Goal: Information Seeking & Learning: Learn about a topic

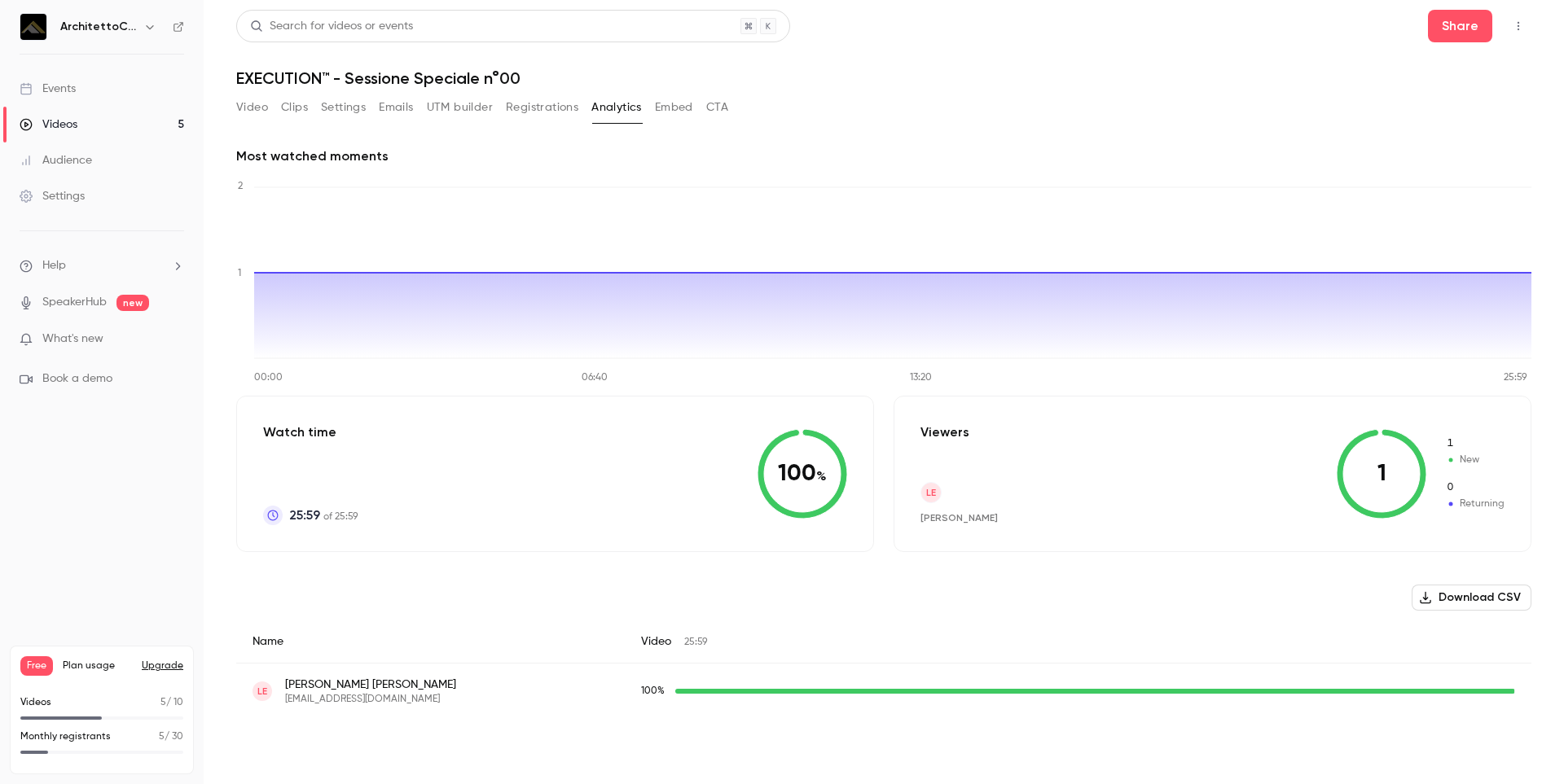
click at [65, 121] on div "Videos" at bounding box center [49, 124] width 58 height 16
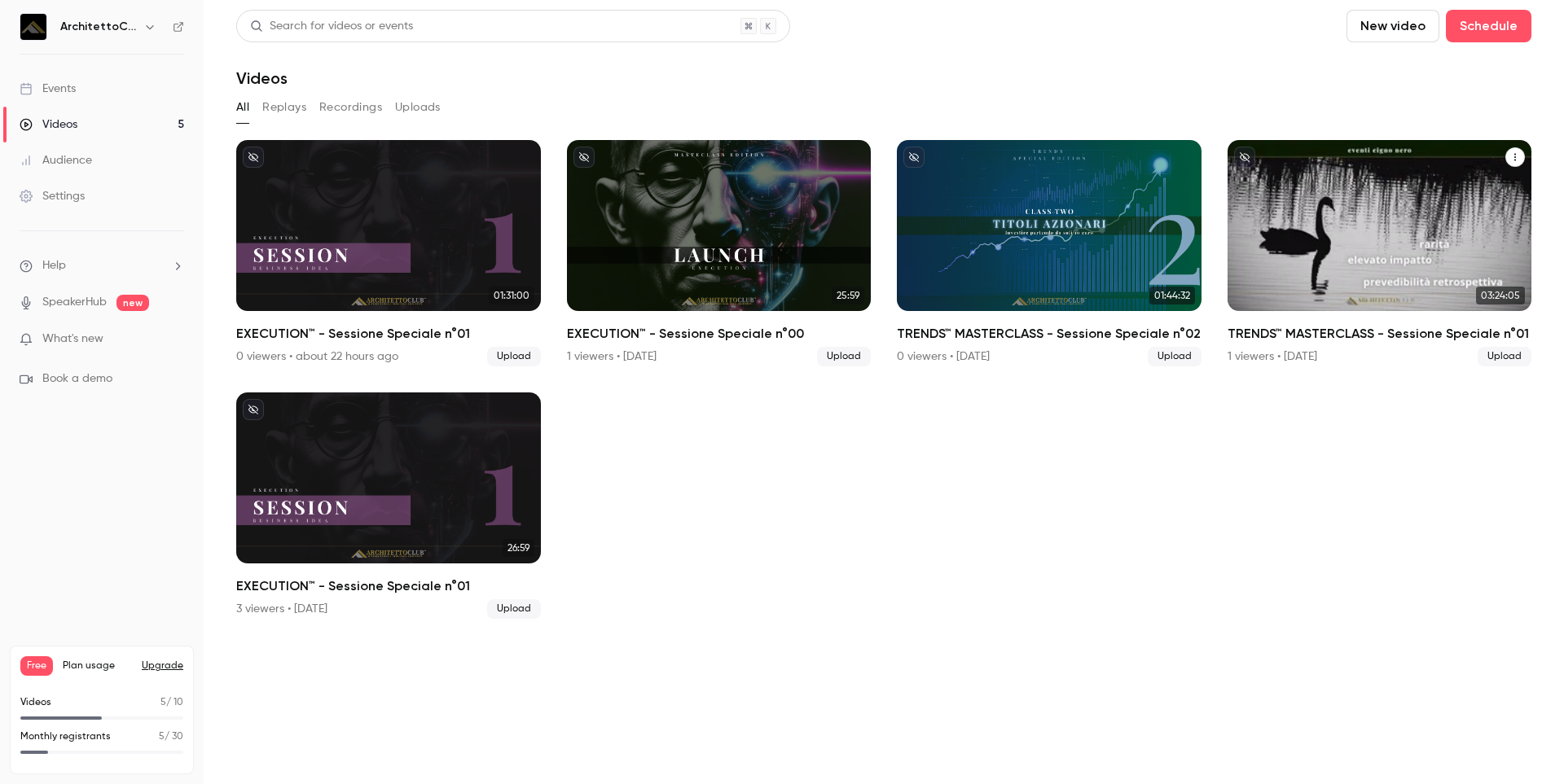
click at [1319, 207] on div "TRENDS™ MASTERCLASS - Sessione Speciale n°01" at bounding box center [1380, 225] width 305 height 171
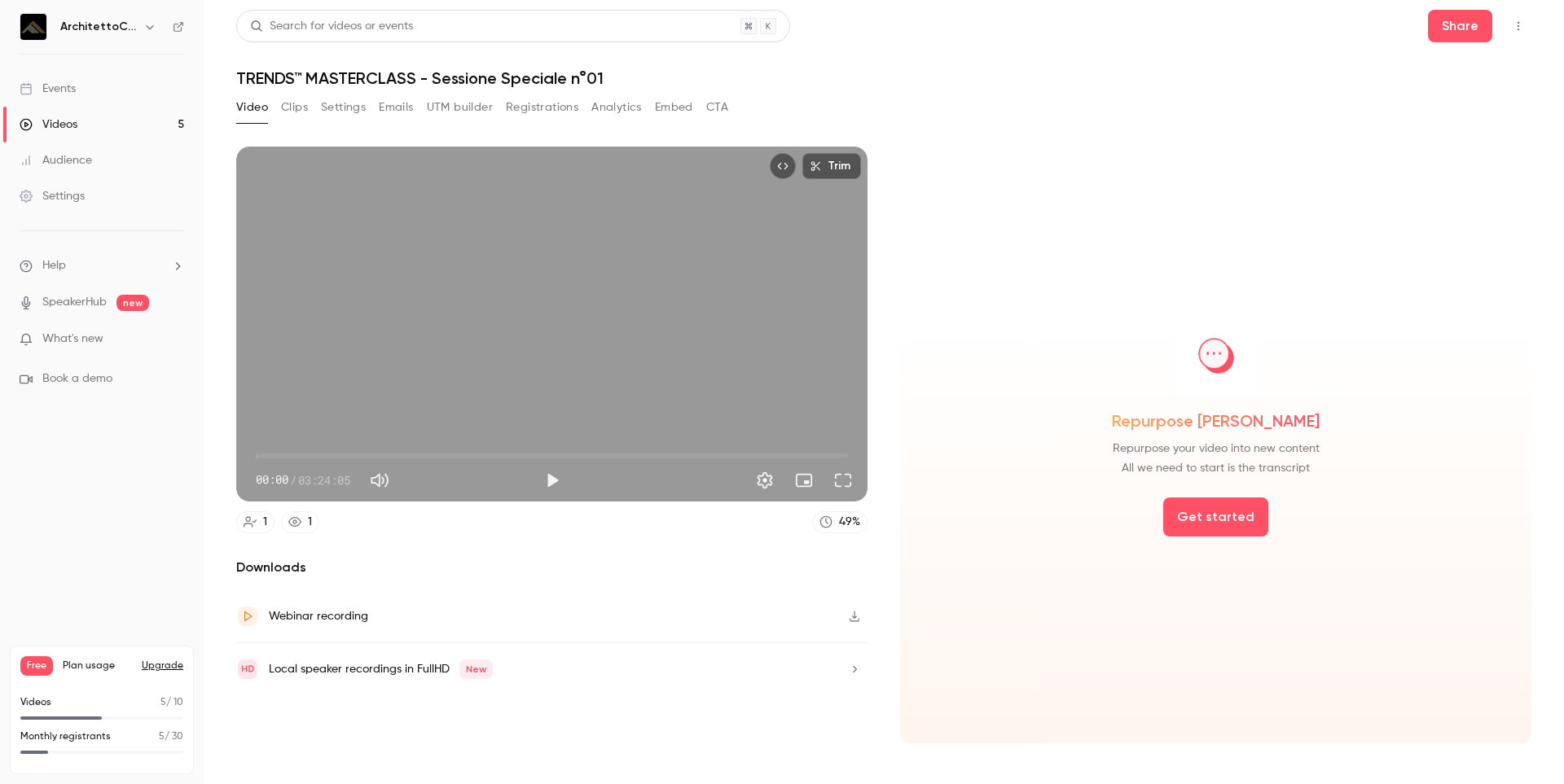
click at [627, 107] on button "Analytics" at bounding box center [616, 107] width 51 height 26
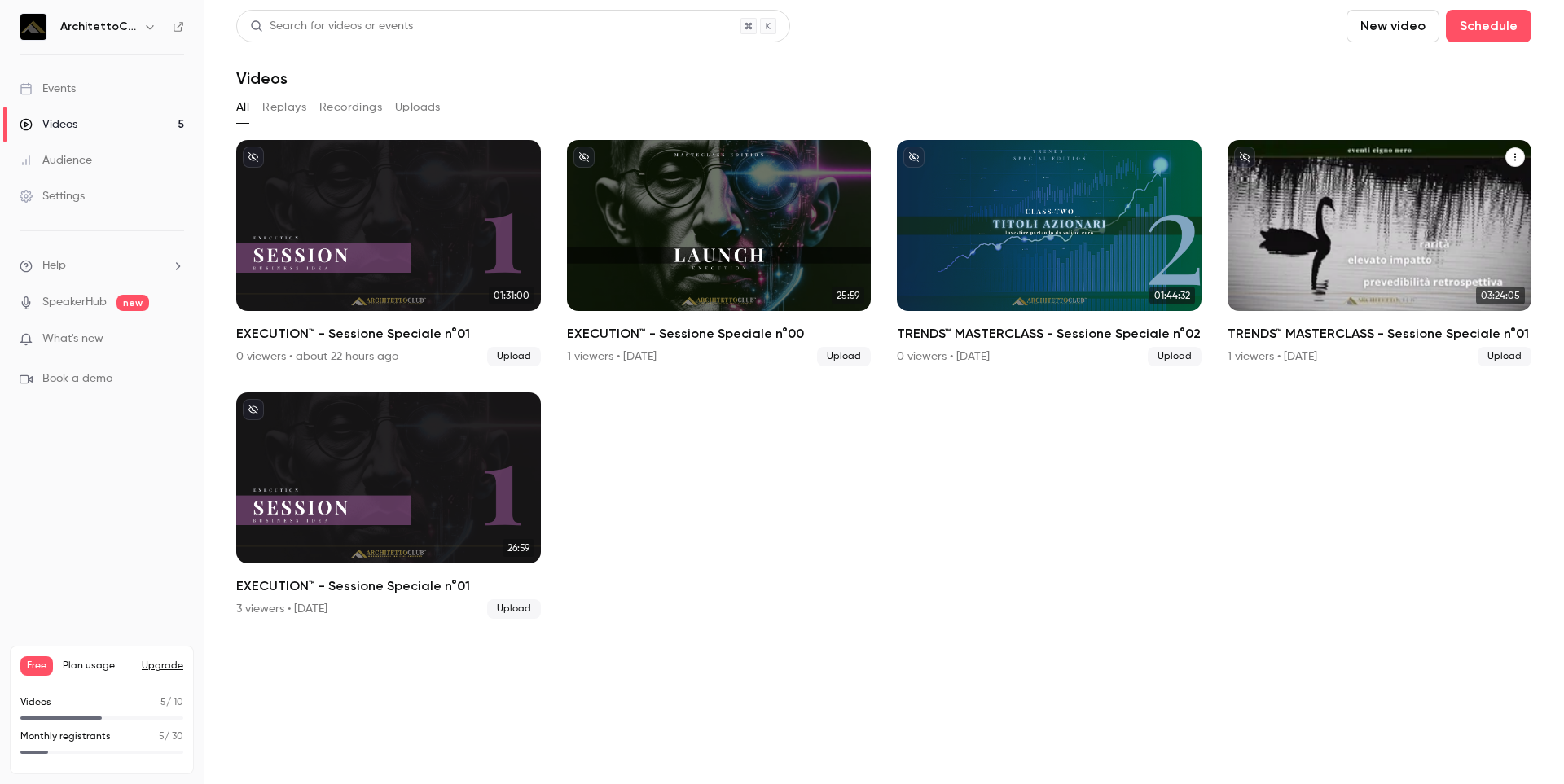
click at [1350, 239] on div "TRENDS™ MASTERCLASS - Sessione Speciale n°01" at bounding box center [1380, 225] width 305 height 171
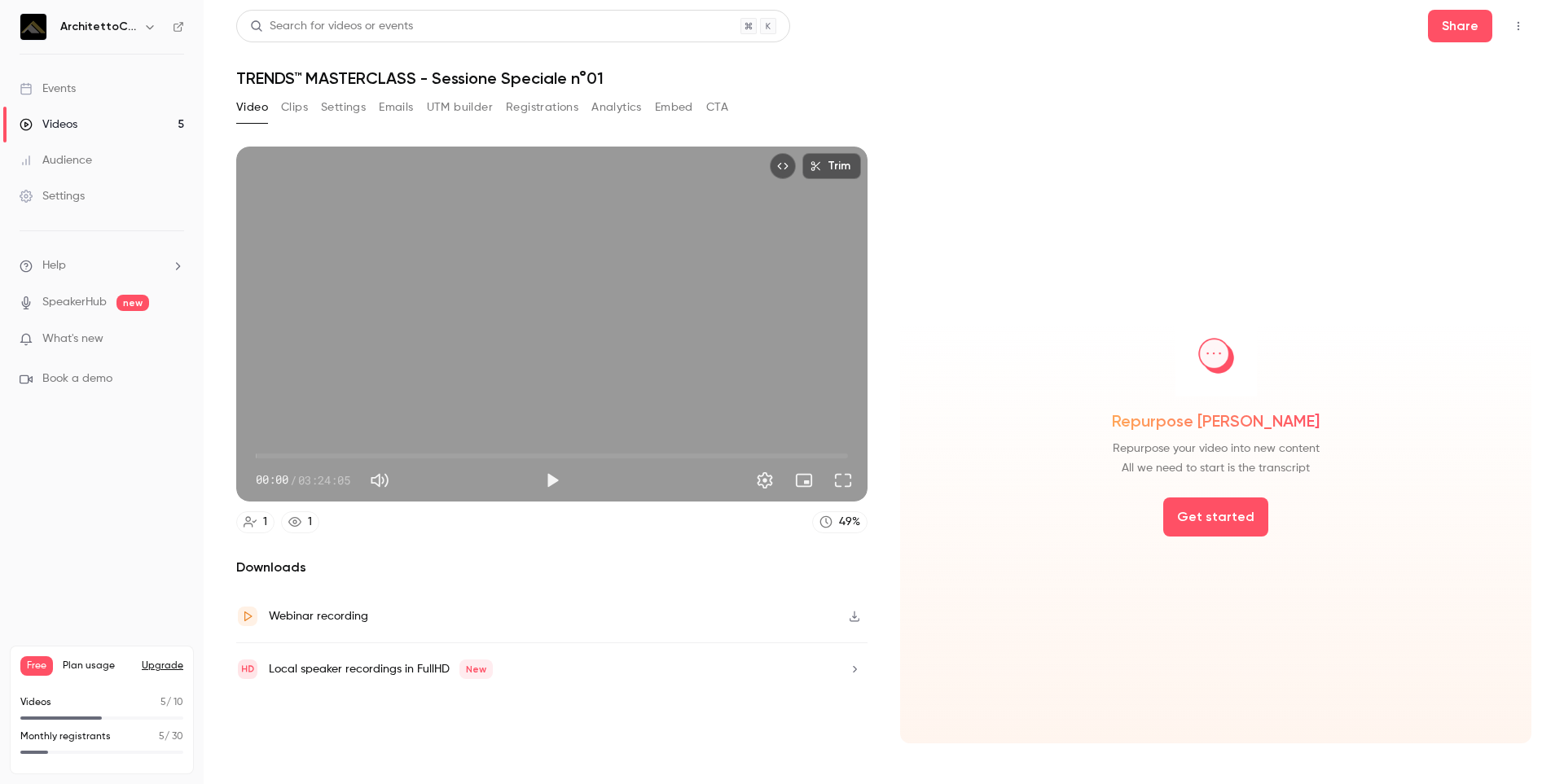
click at [518, 111] on button "Registrations" at bounding box center [542, 107] width 73 height 26
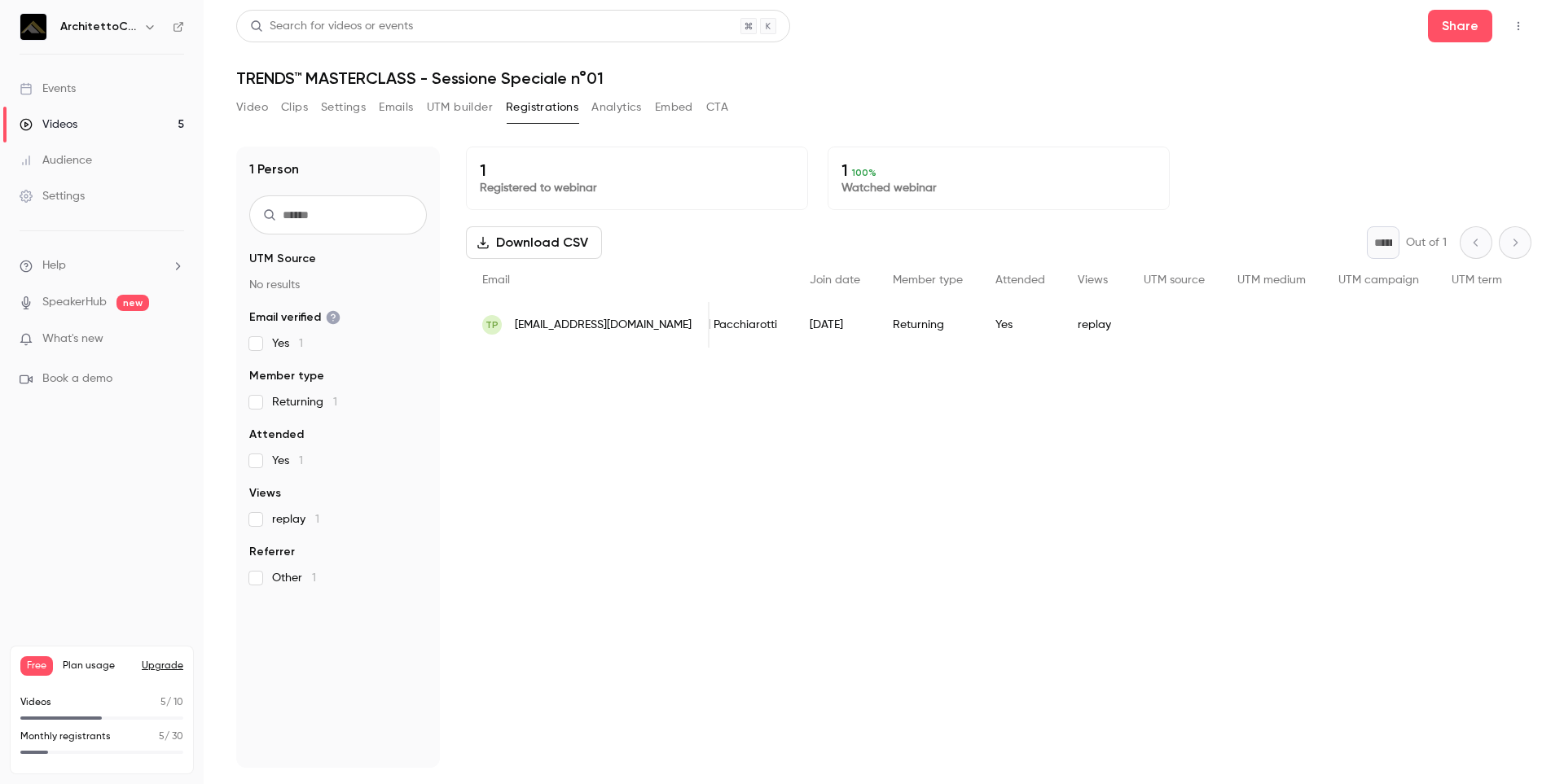
scroll to position [0, 83]
click at [965, 339] on div "TP [EMAIL_ADDRESS][DOMAIN_NAME] [PERSON_NAME] [DATE] Returning Yes replay" at bounding box center [1063, 325] width 1358 height 45
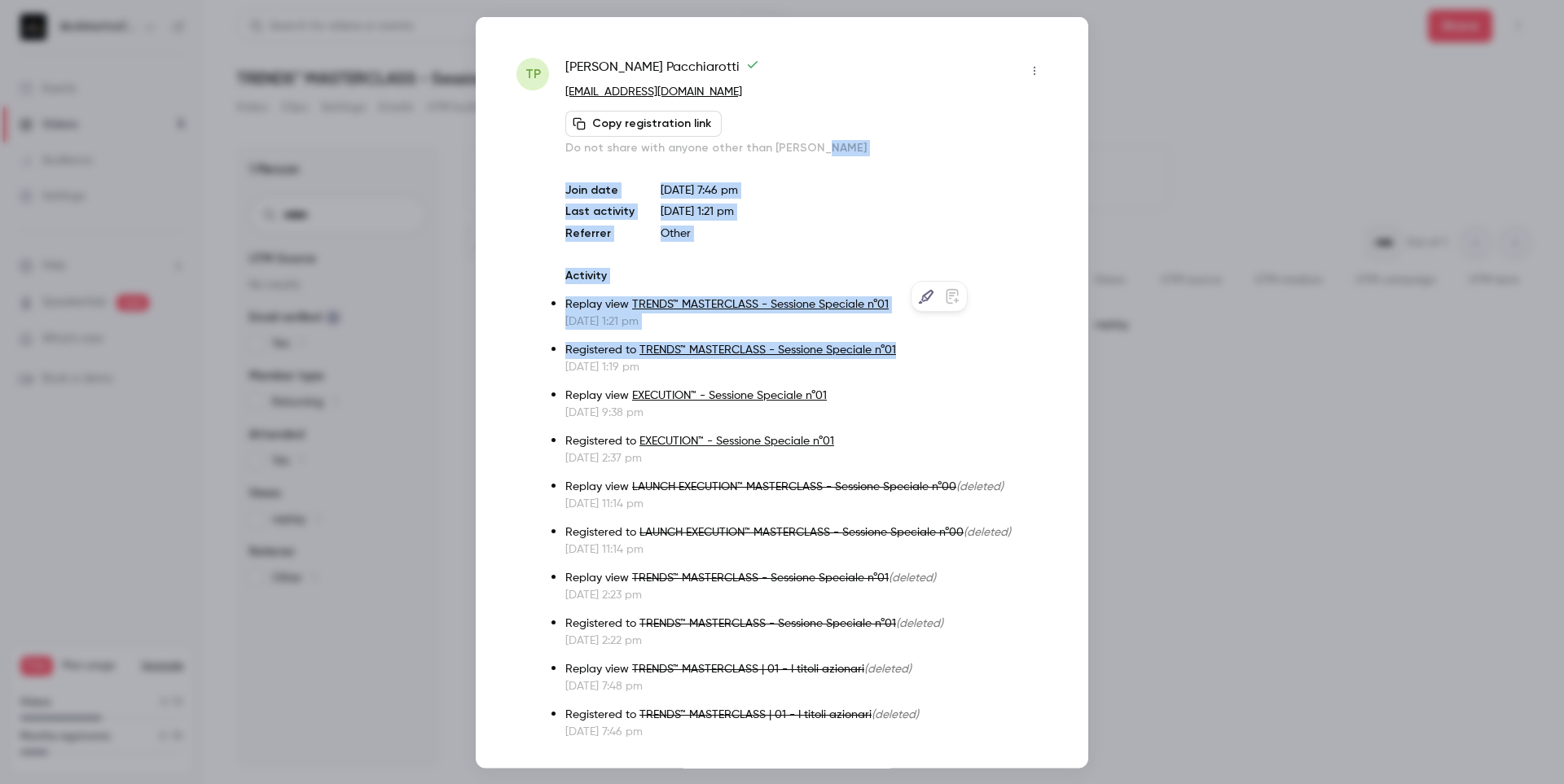
drag, startPoint x: 854, startPoint y: 344, endPoint x: 938, endPoint y: 154, distance: 207.7
click at [938, 154] on div "[PERSON_NAME] [EMAIL_ADDRESS][DOMAIN_NAME] Copy registration link Do not share …" at bounding box center [806, 398] width 482 height 682
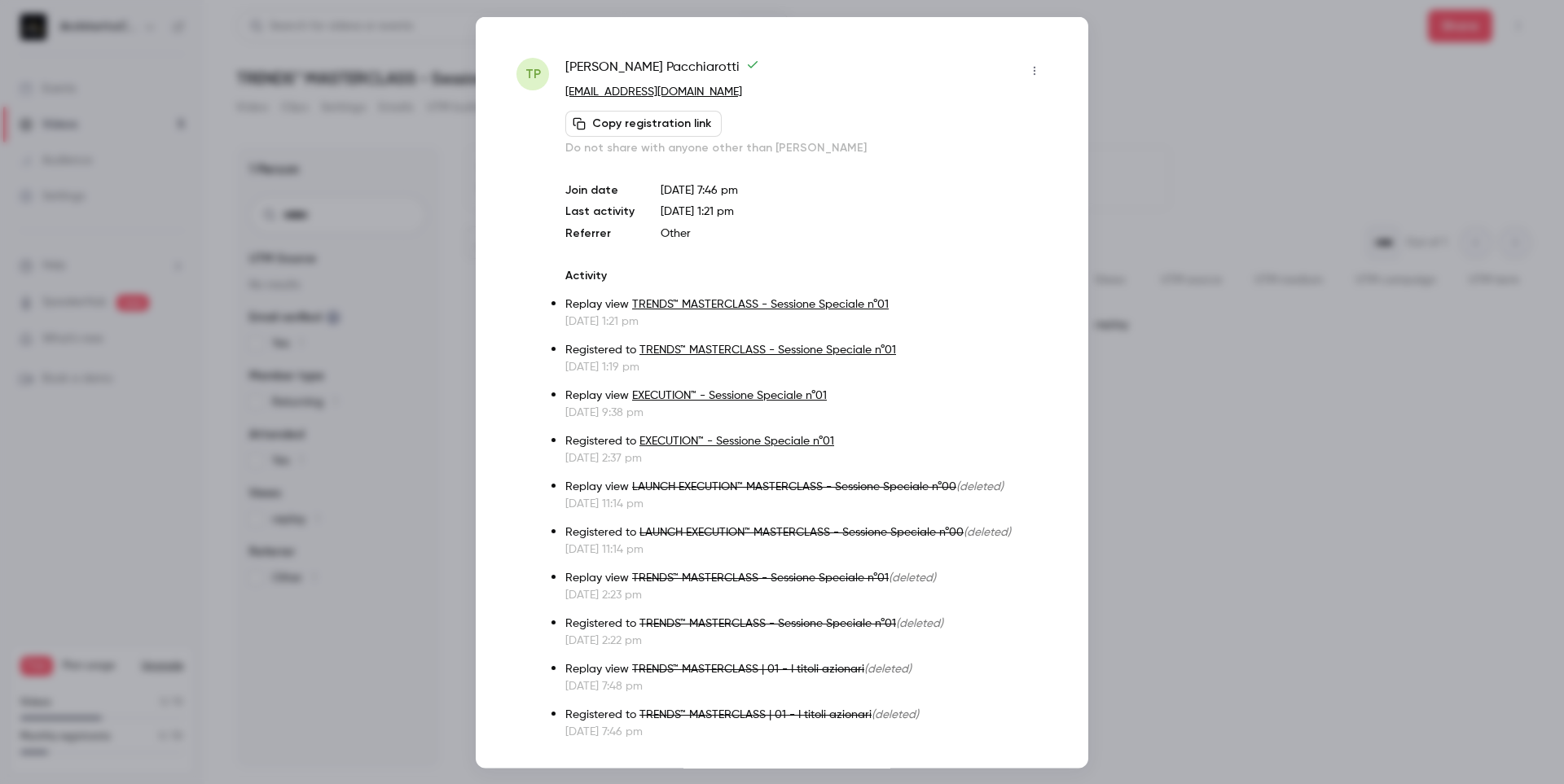
click at [871, 54] on div "TP [PERSON_NAME] [EMAIL_ADDRESS][DOMAIN_NAME] Copy registration link Do not sha…" at bounding box center [782, 392] width 613 height 751
click at [1280, 74] on div at bounding box center [782, 392] width 1564 height 784
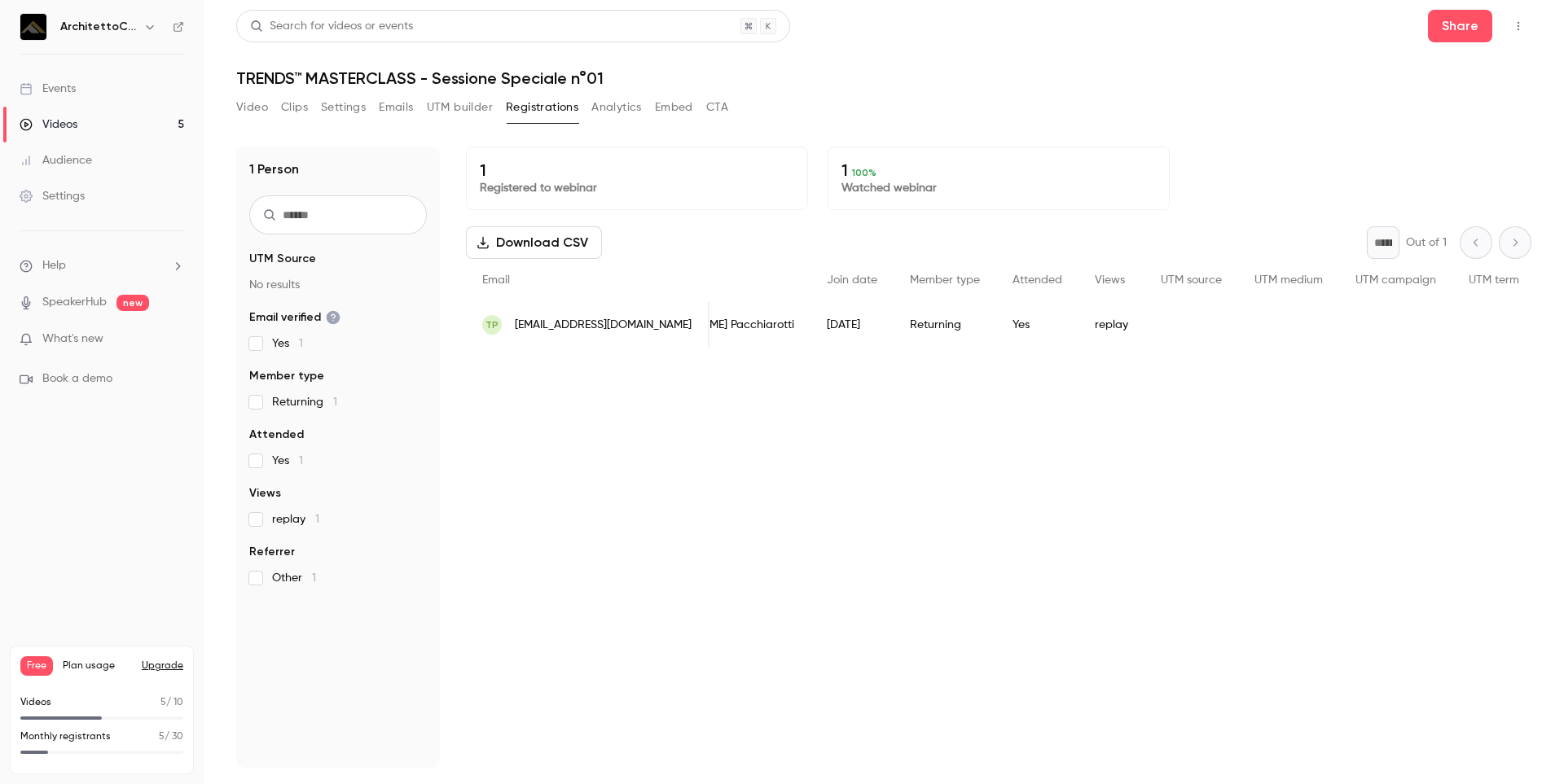
click at [78, 93] on link "Events" at bounding box center [102, 88] width 203 height 35
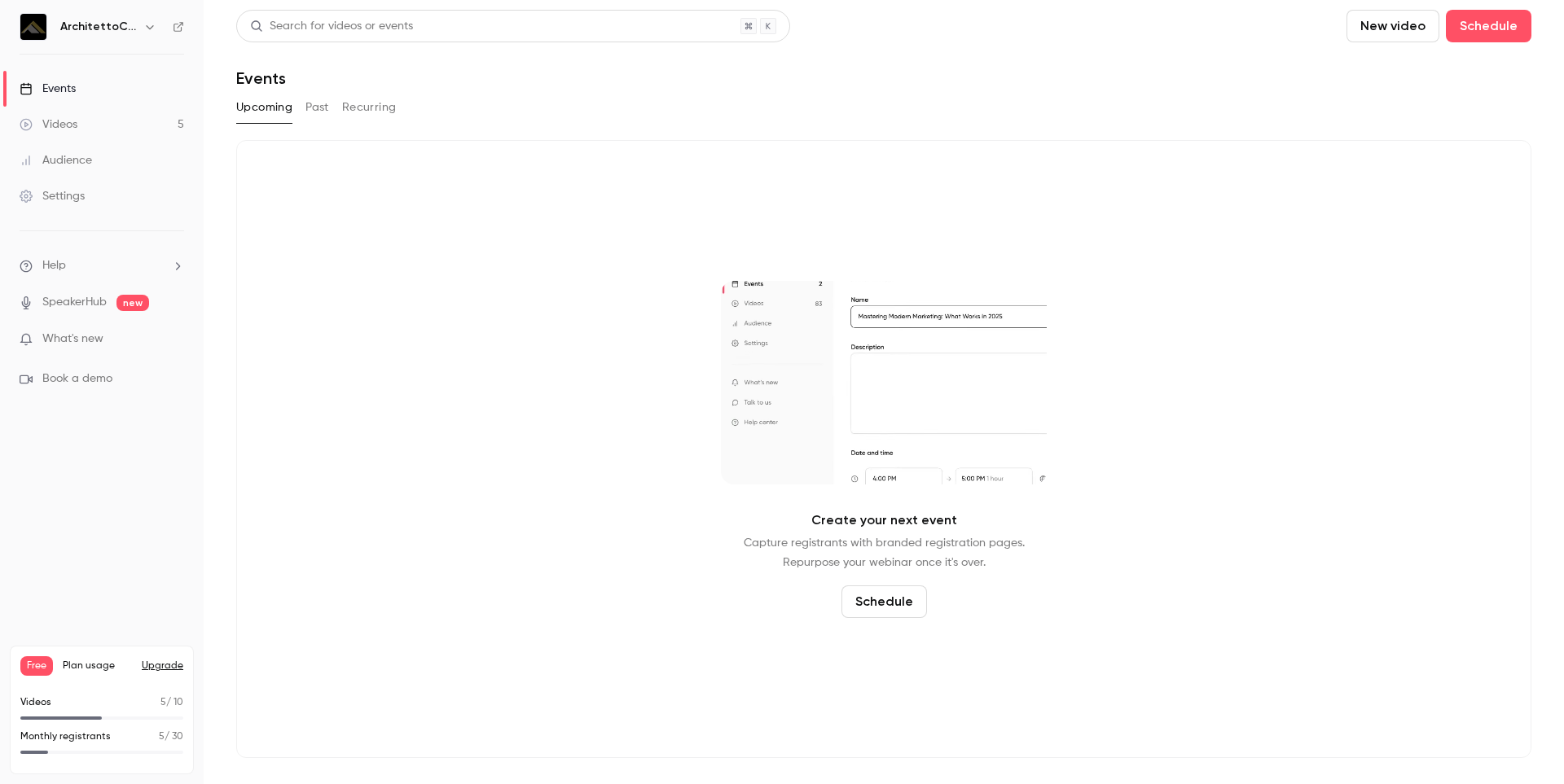
click at [39, 122] on div "Videos" at bounding box center [49, 124] width 58 height 16
